Goal: Task Accomplishment & Management: Manage account settings

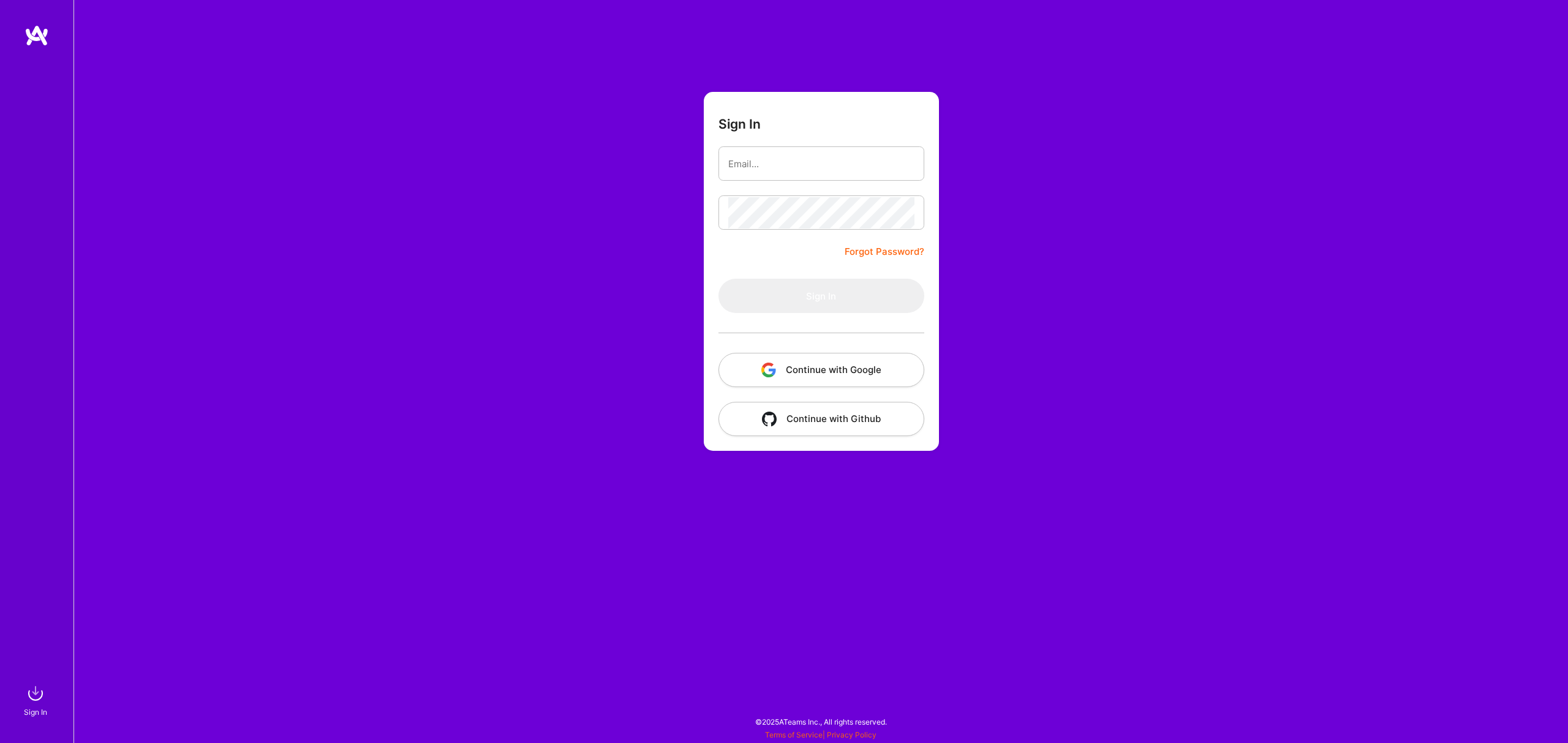
click at [412, 303] on div "Sign In Forgot Password? Sign In Continue with Google Continue with Github" at bounding box center [820, 372] width 1494 height 743
click at [806, 369] on button "Continue with Google" at bounding box center [821, 370] width 205 height 34
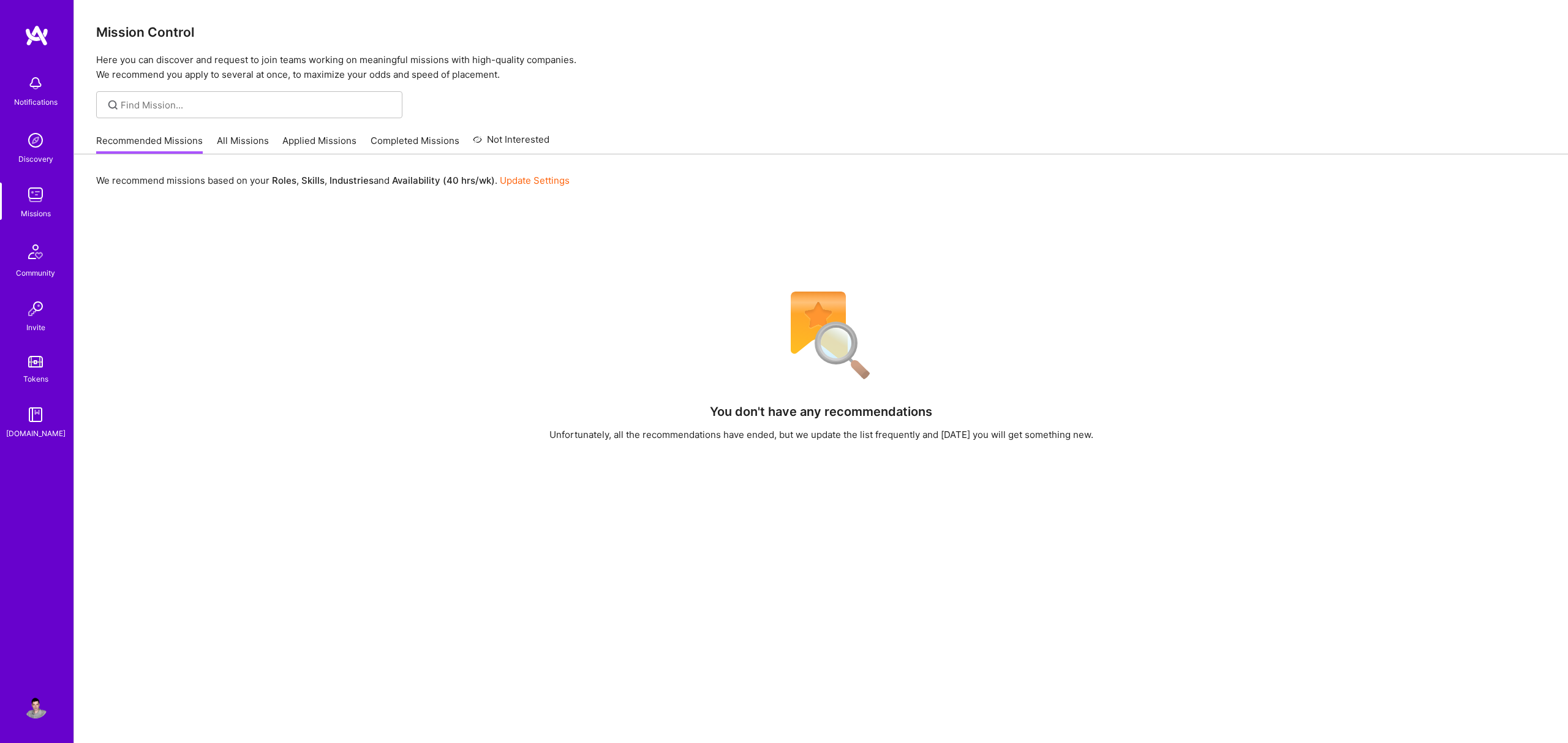
click at [318, 144] on link "Applied Missions" at bounding box center [319, 144] width 74 height 20
